Goal: Find contact information: Find contact information

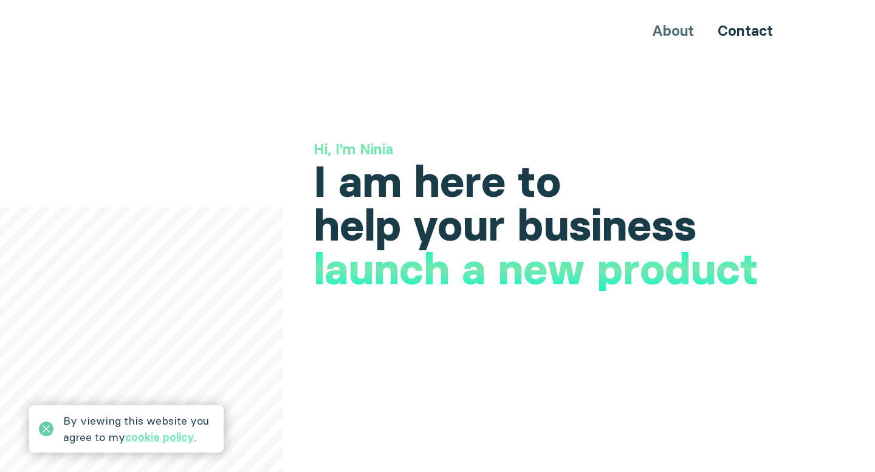
click at [45, 431] on icon at bounding box center [46, 428] width 15 height 15
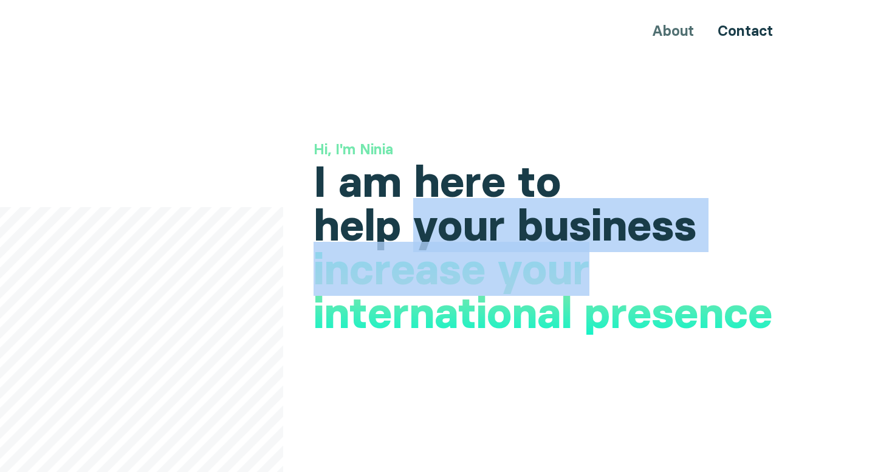
drag, startPoint x: 425, startPoint y: 227, endPoint x: 610, endPoint y: 261, distance: 189.0
click at [610, 247] on div "Hi, I'm Ninia I am here to help your business increase your international prese…" at bounding box center [552, 193] width 479 height 108
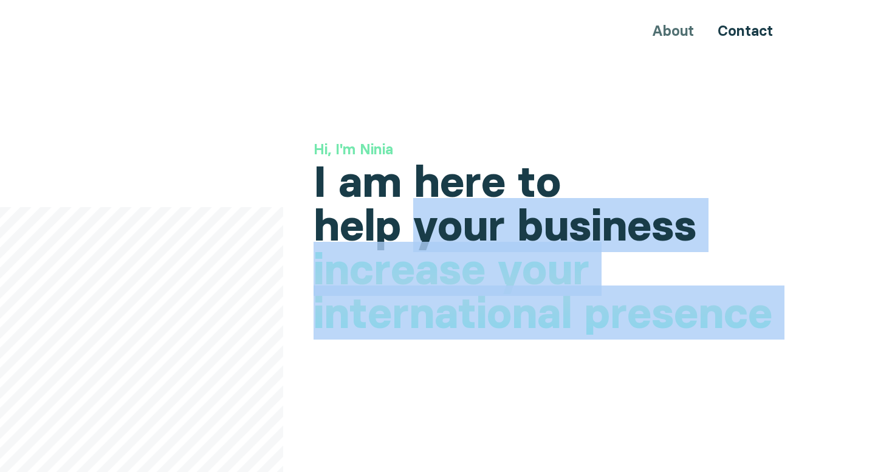
click at [610, 267] on h1 "launch a new product" at bounding box center [535, 289] width 445 height 44
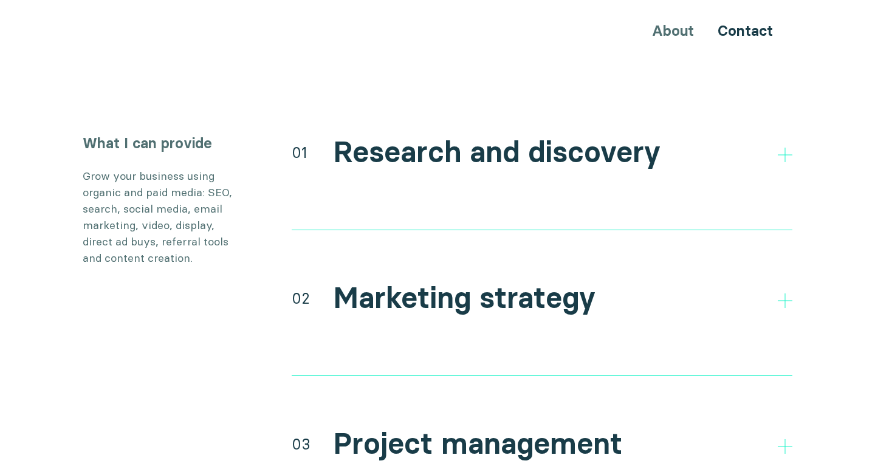
scroll to position [2225, 0]
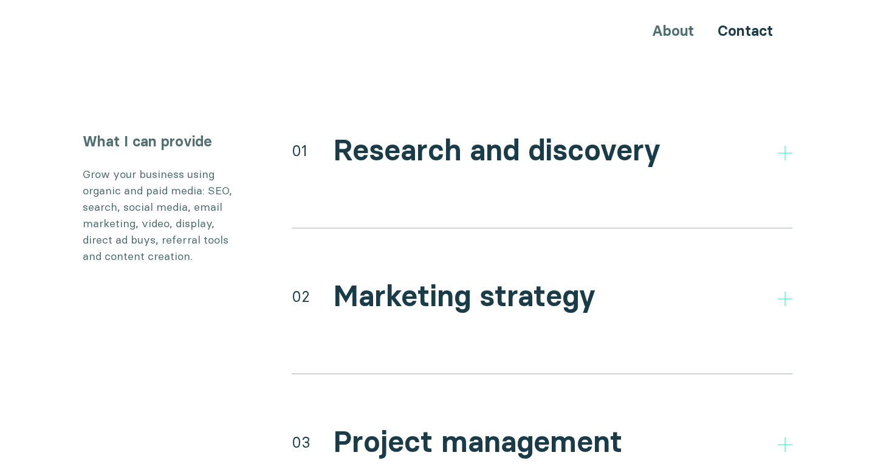
click at [597, 133] on h2 "Research and discovery" at bounding box center [496, 150] width 327 height 35
click at [777, 146] on icon at bounding box center [784, 153] width 15 height 15
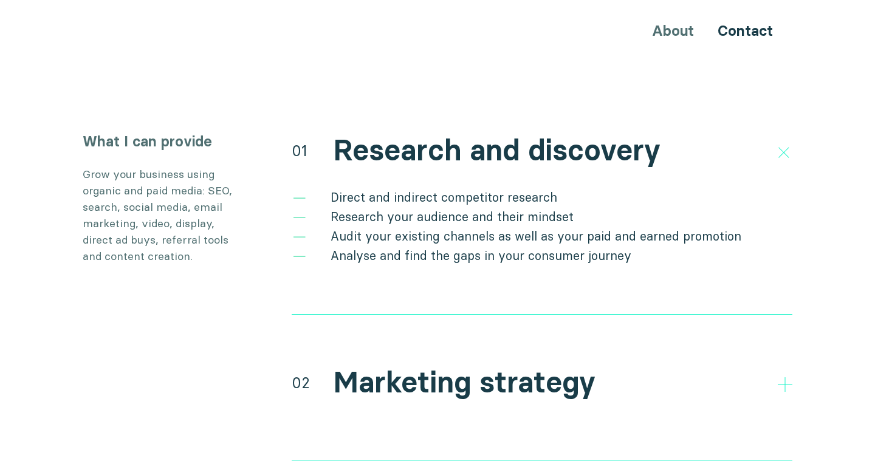
click at [568, 246] on li "Analyse and find the gaps in your consumer journey" at bounding box center [542, 255] width 500 height 19
click at [777, 142] on icon at bounding box center [783, 152] width 21 height 21
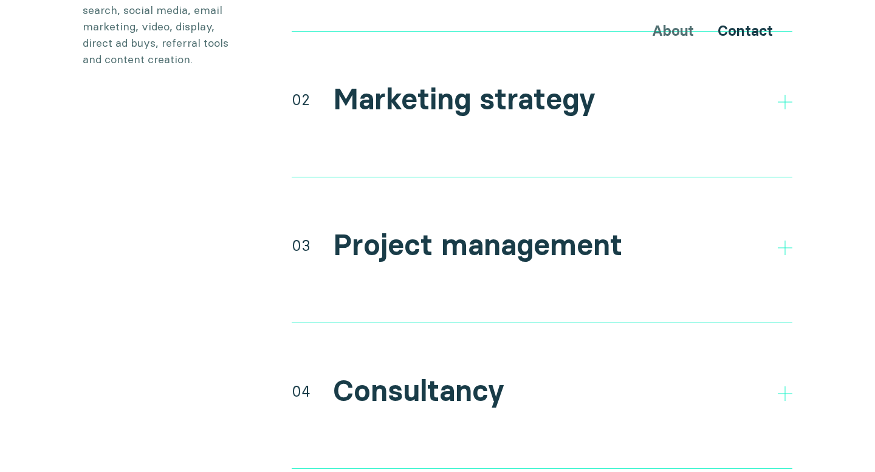
scroll to position [2424, 0]
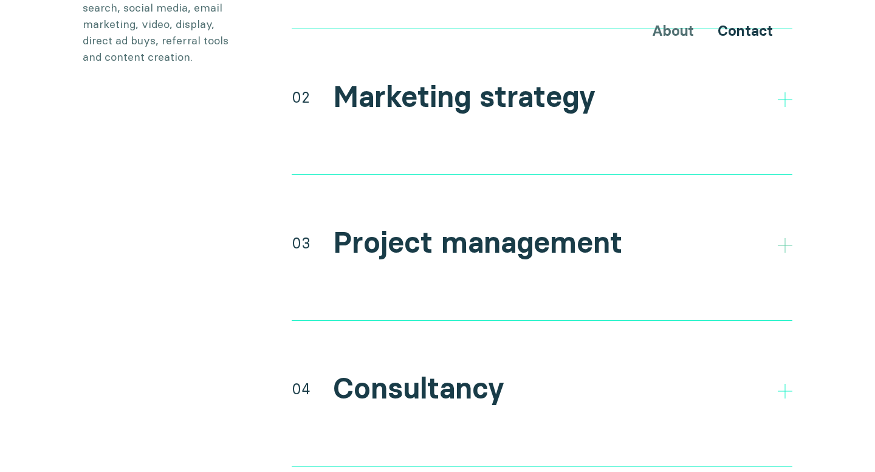
click at [779, 238] on icon at bounding box center [784, 245] width 15 height 15
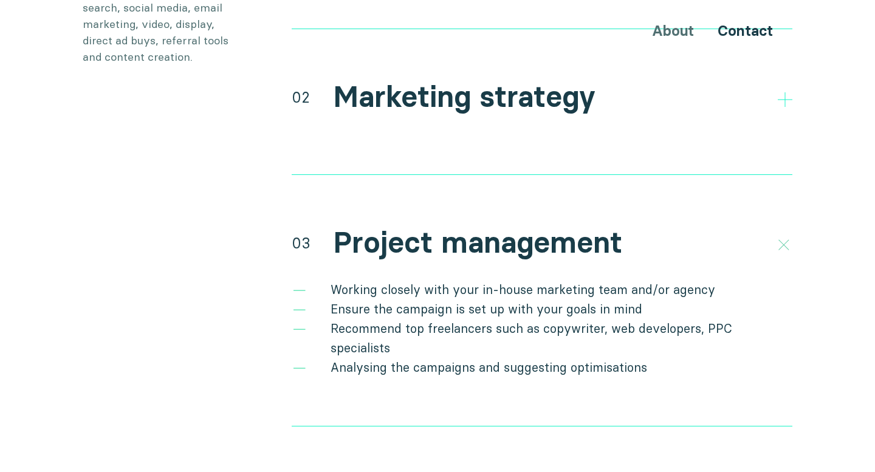
click at [779, 234] on icon at bounding box center [783, 244] width 21 height 21
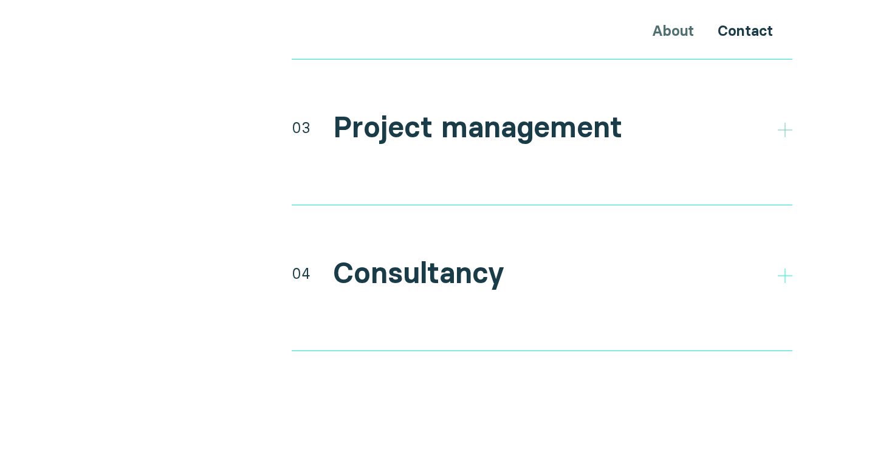
scroll to position [2553, 0]
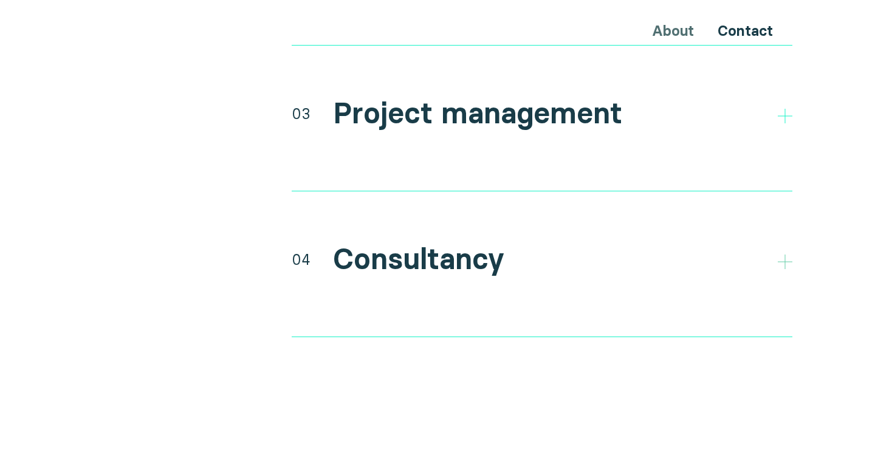
click at [782, 254] on icon at bounding box center [784, 261] width 15 height 15
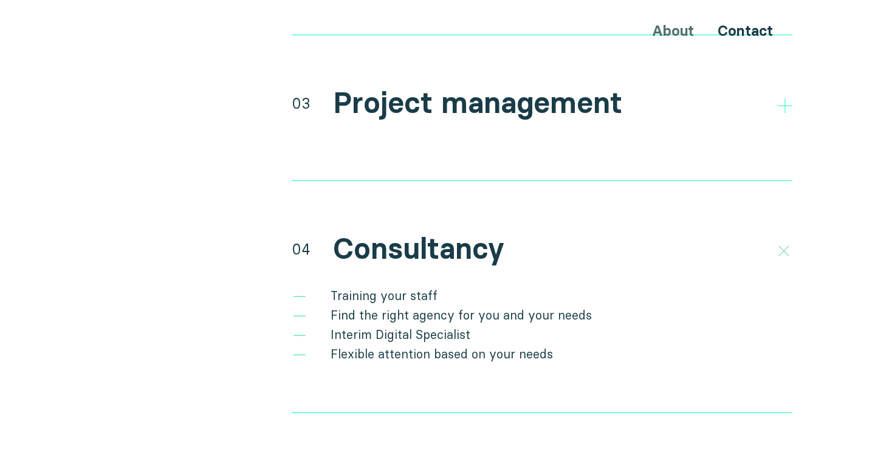
scroll to position [2565, 0]
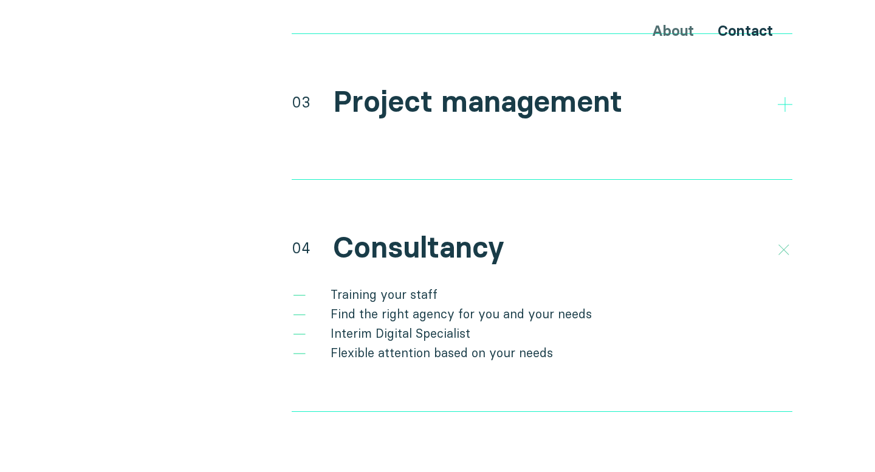
click at [786, 239] on icon at bounding box center [783, 249] width 21 height 21
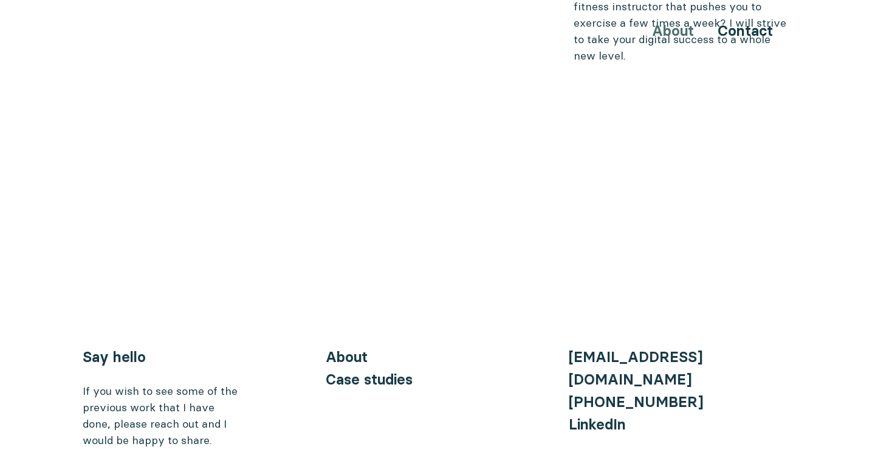
scroll to position [4911, 0]
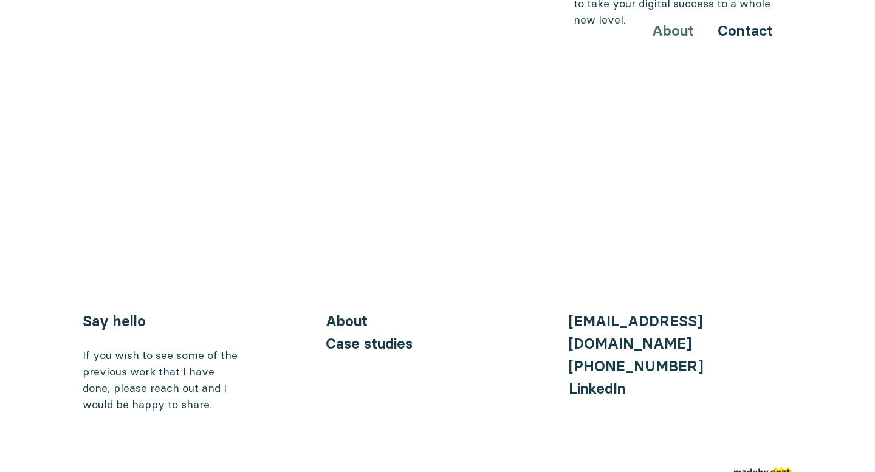
click at [780, 467] on img at bounding box center [763, 473] width 58 height 12
click at [367, 335] on link "Case studies" at bounding box center [369, 344] width 87 height 18
click at [363, 335] on link "Case studies" at bounding box center [369, 344] width 87 height 18
click at [348, 312] on link "About" at bounding box center [347, 321] width 42 height 18
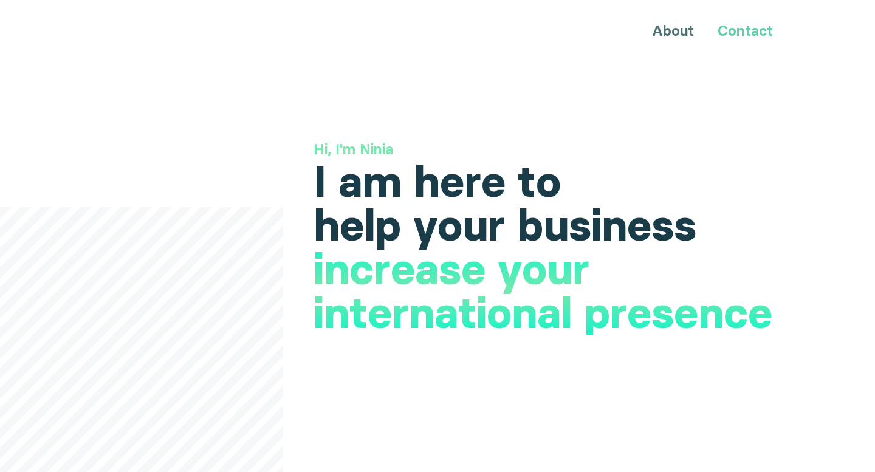
click at [746, 33] on link "Contact" at bounding box center [744, 31] width 55 height 18
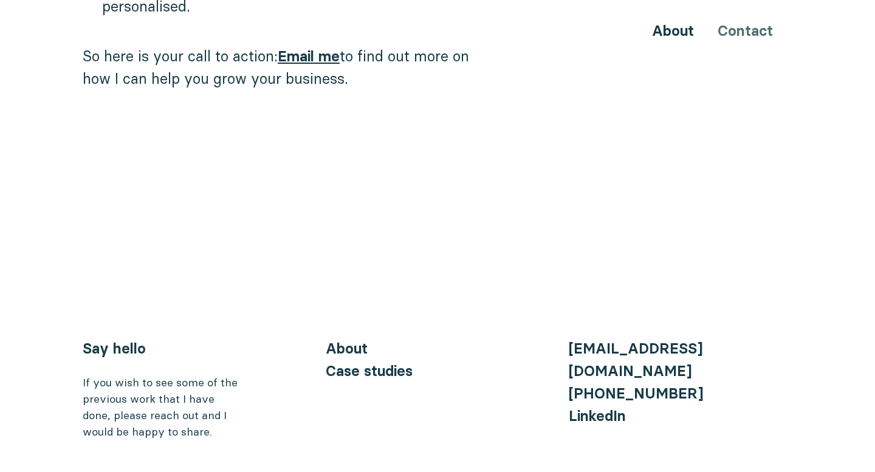
scroll to position [1332, 0]
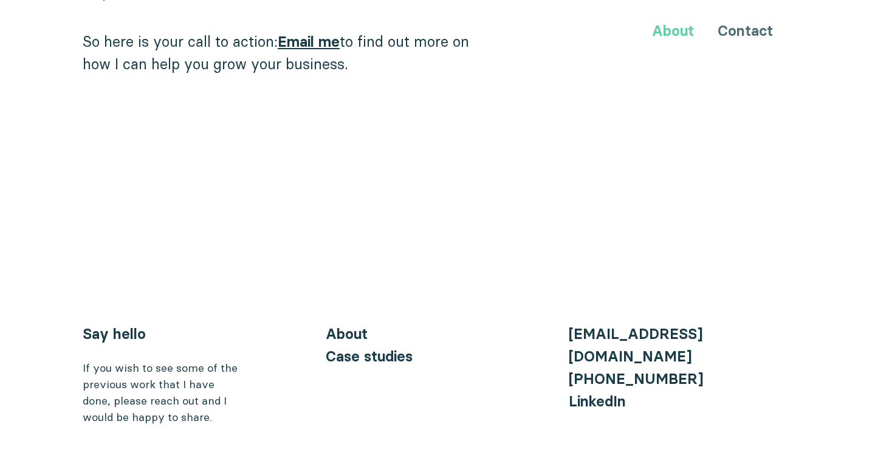
click at [684, 29] on link "About" at bounding box center [673, 31] width 42 height 18
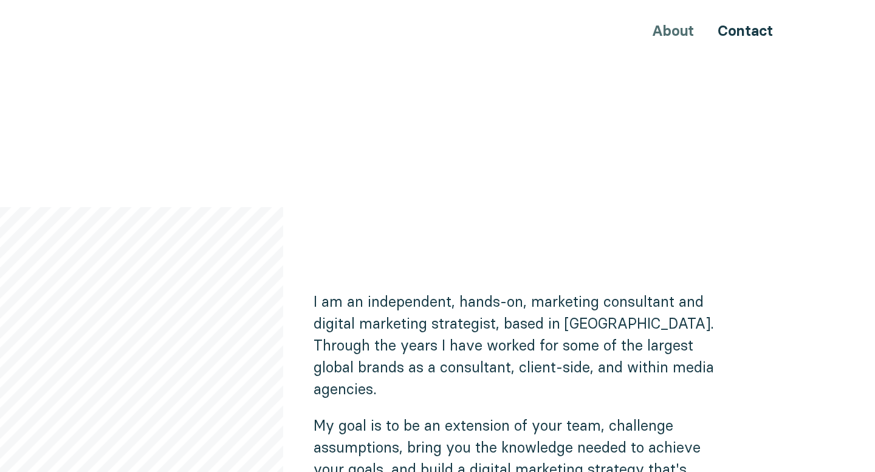
scroll to position [609, 0]
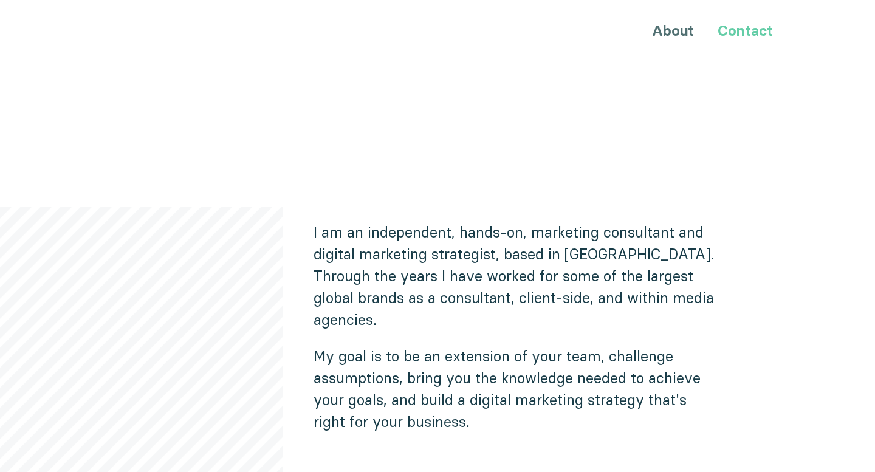
click at [755, 31] on link "Contact" at bounding box center [744, 31] width 55 height 18
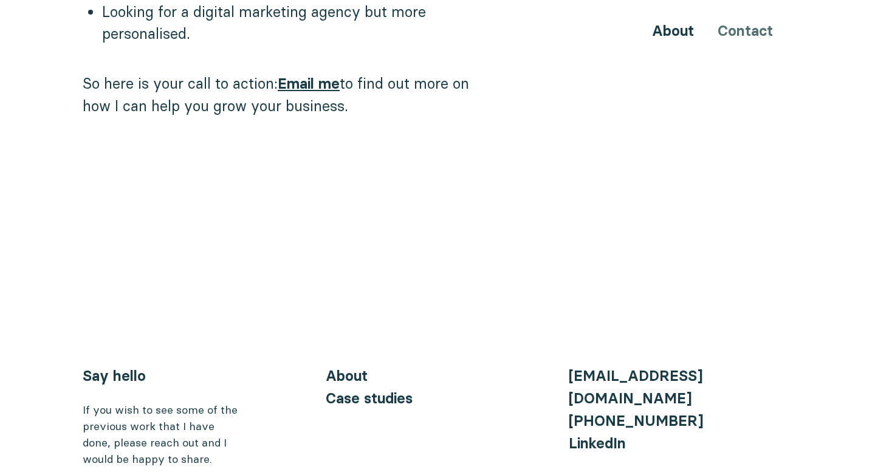
scroll to position [1332, 0]
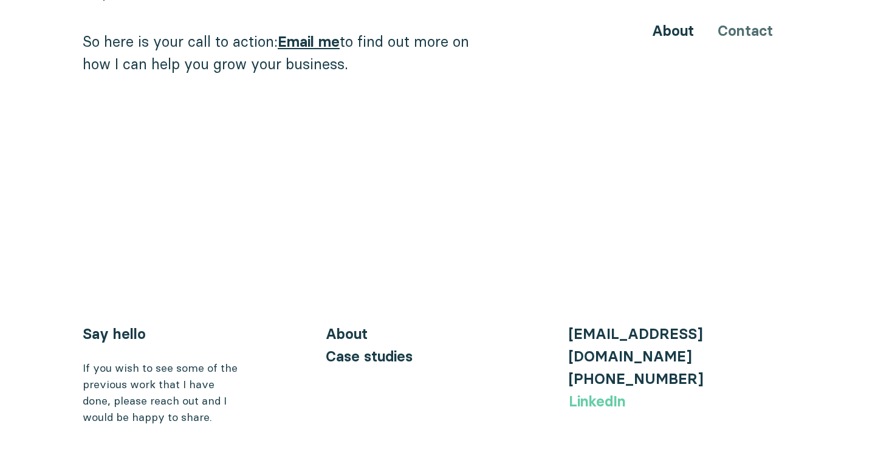
click at [585, 392] on link "LinkedIn" at bounding box center [596, 401] width 57 height 18
